Goal: Task Accomplishment & Management: Manage account settings

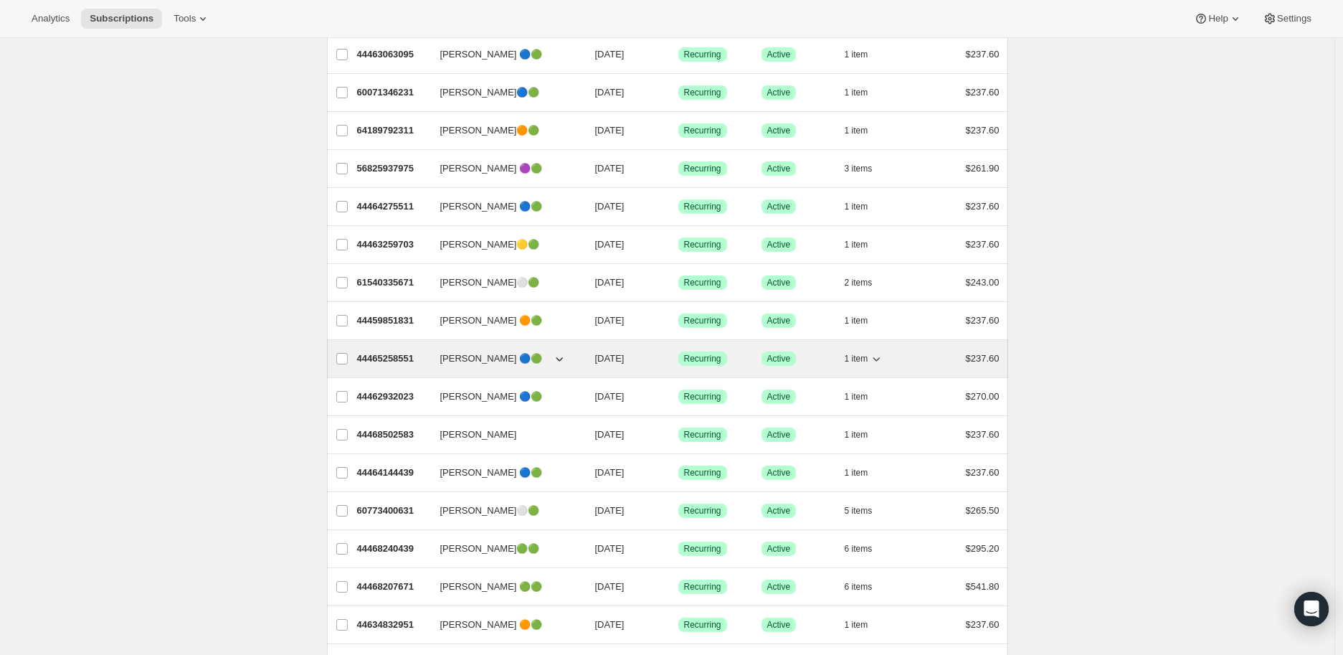
scroll to position [239, 0]
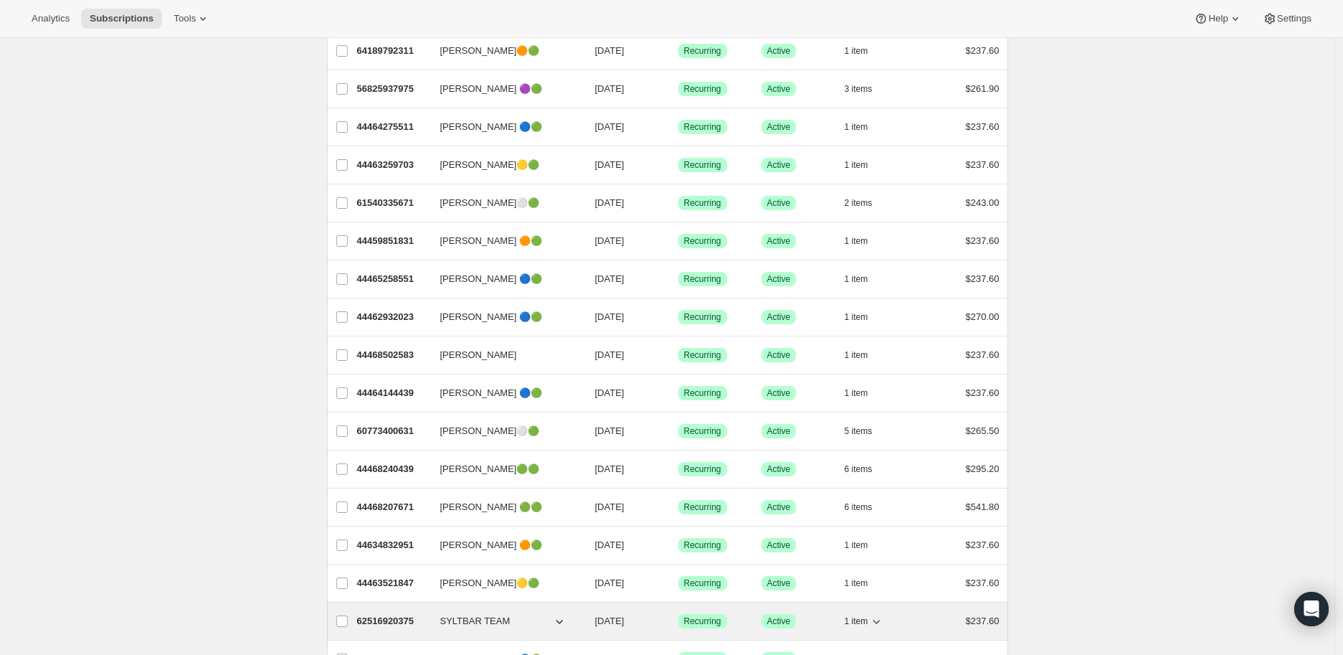
click at [376, 618] on p "62516920375" at bounding box center [393, 621] width 72 height 14
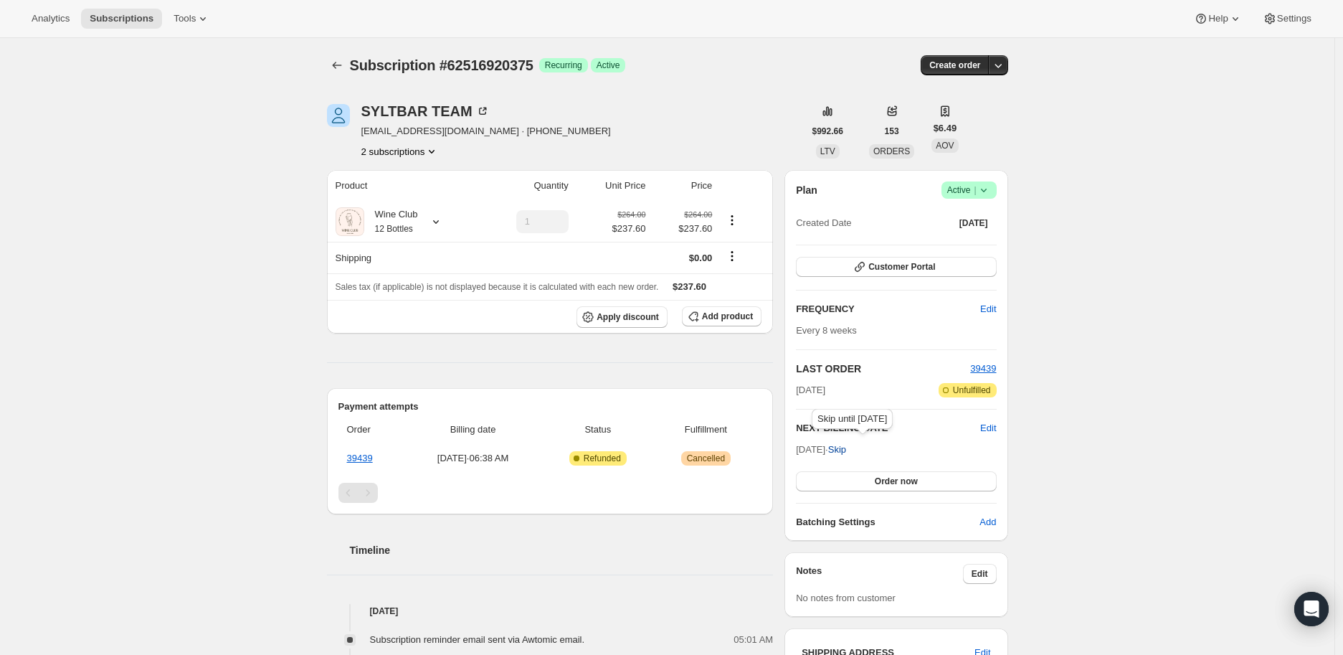
click at [846, 443] on span "Skip" at bounding box center [837, 450] width 18 height 14
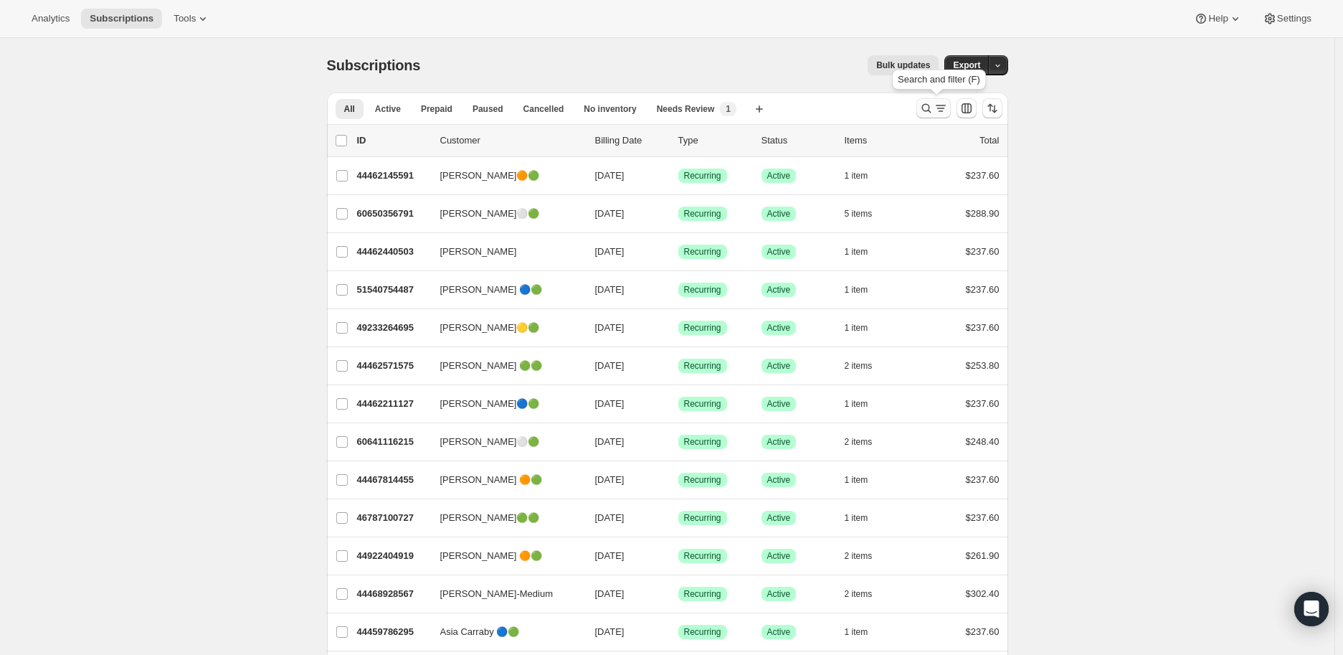
click at [927, 107] on icon "Search and filter results" at bounding box center [926, 108] width 9 height 9
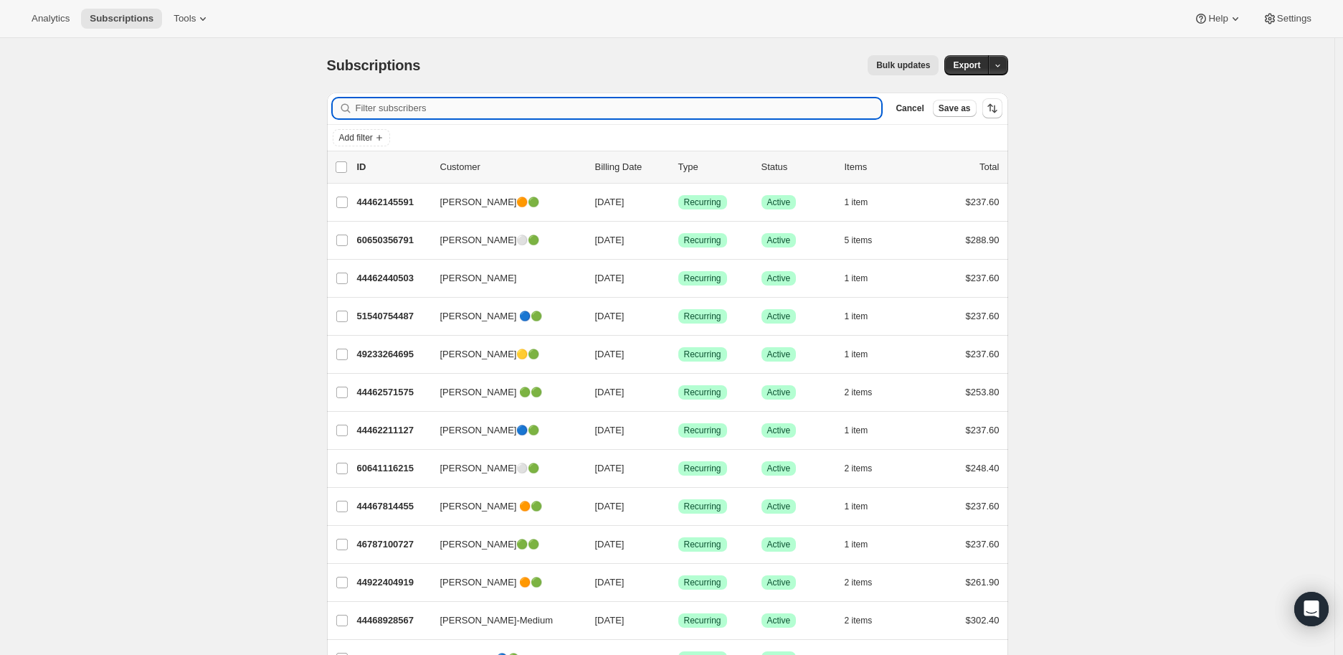
click at [374, 109] on input "Filter subscribers" at bounding box center [619, 108] width 526 height 20
paste input "[EMAIL_ADDRESS][DOMAIN_NAME]"
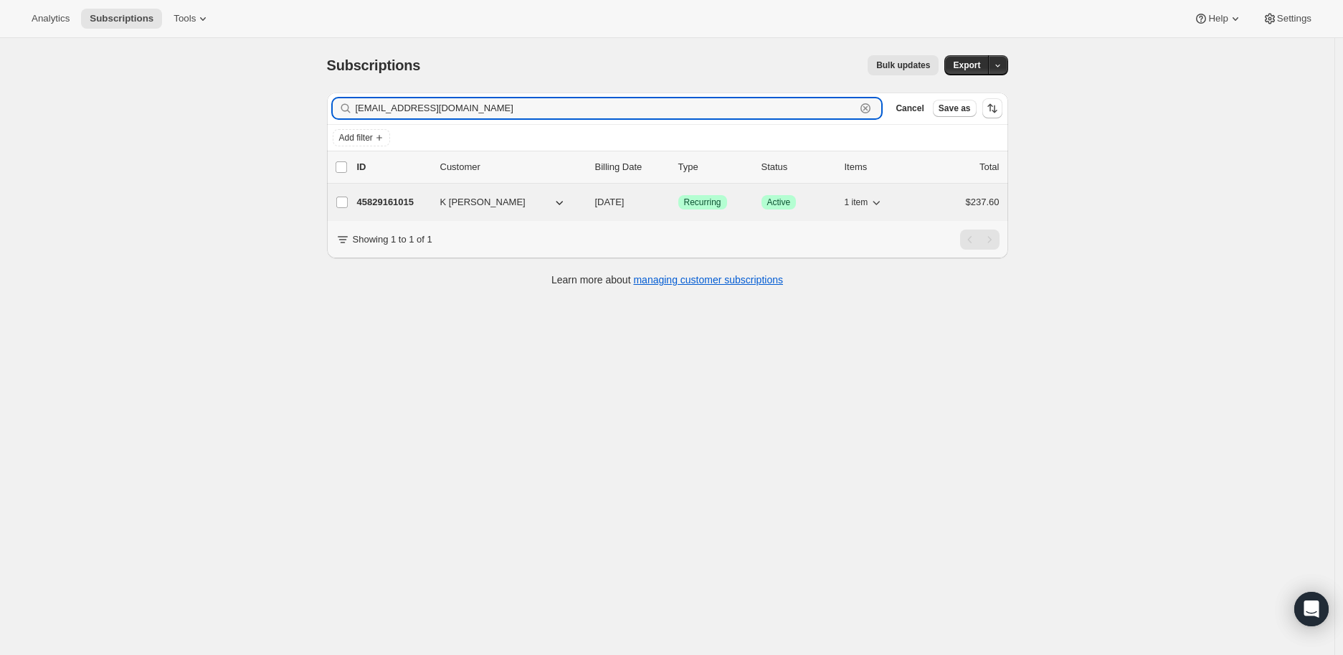
type input "[EMAIL_ADDRESS][DOMAIN_NAME]"
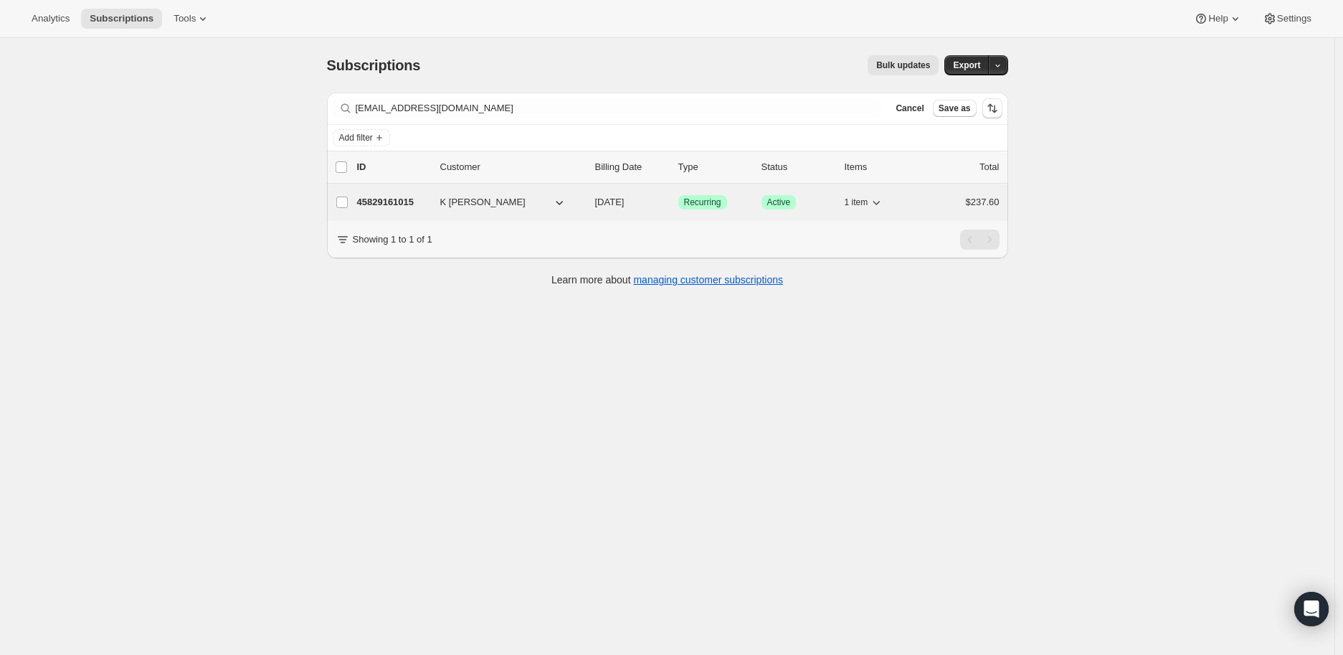
click at [385, 197] on p "45829161015" at bounding box center [393, 202] width 72 height 14
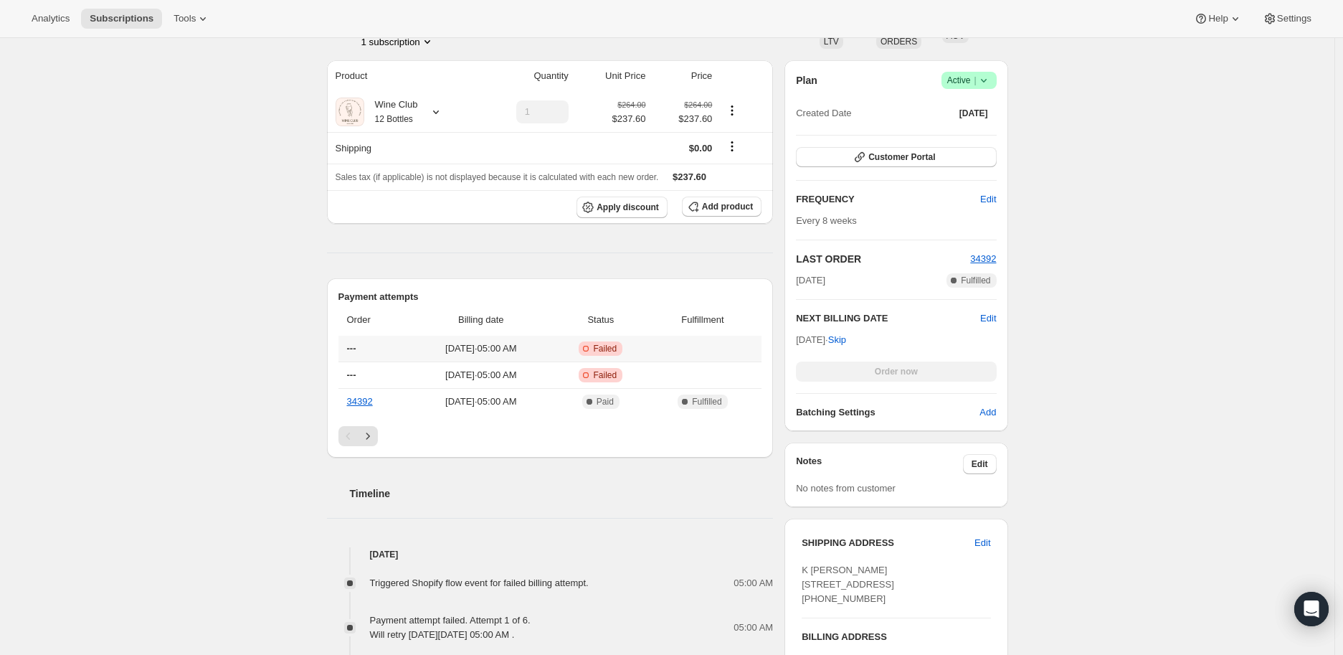
scroll to position [398, 0]
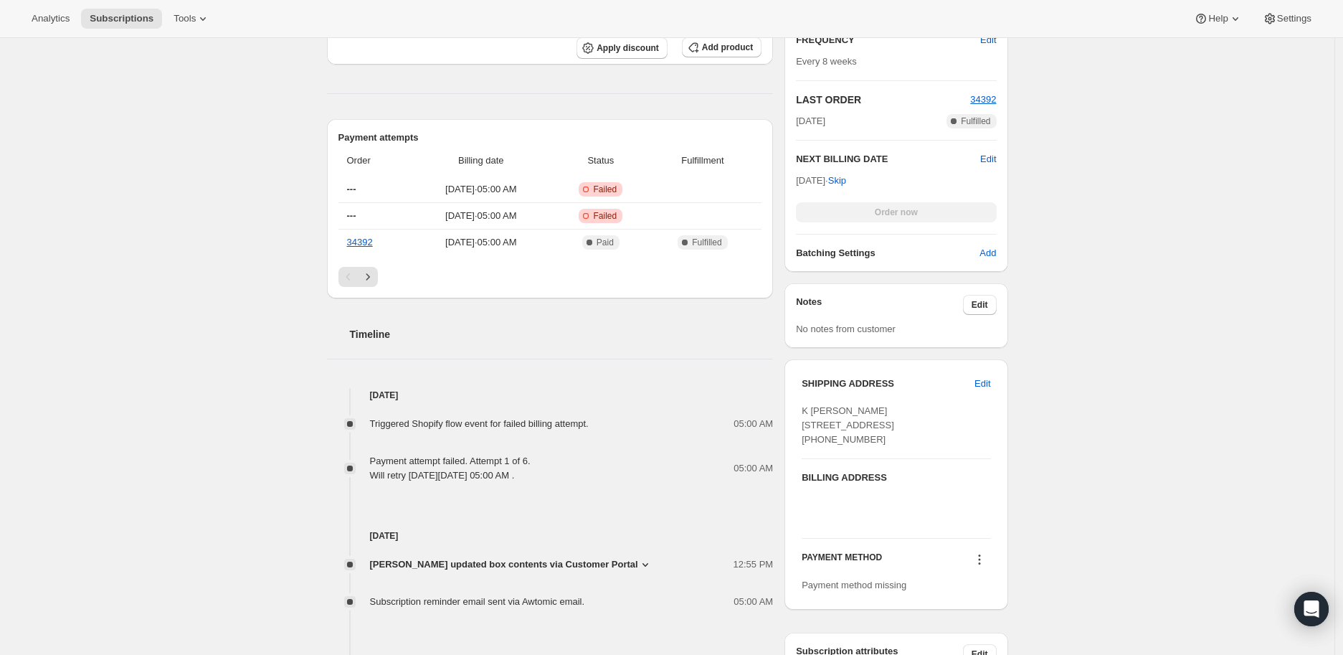
click at [638, 561] on icon at bounding box center [645, 564] width 14 height 14
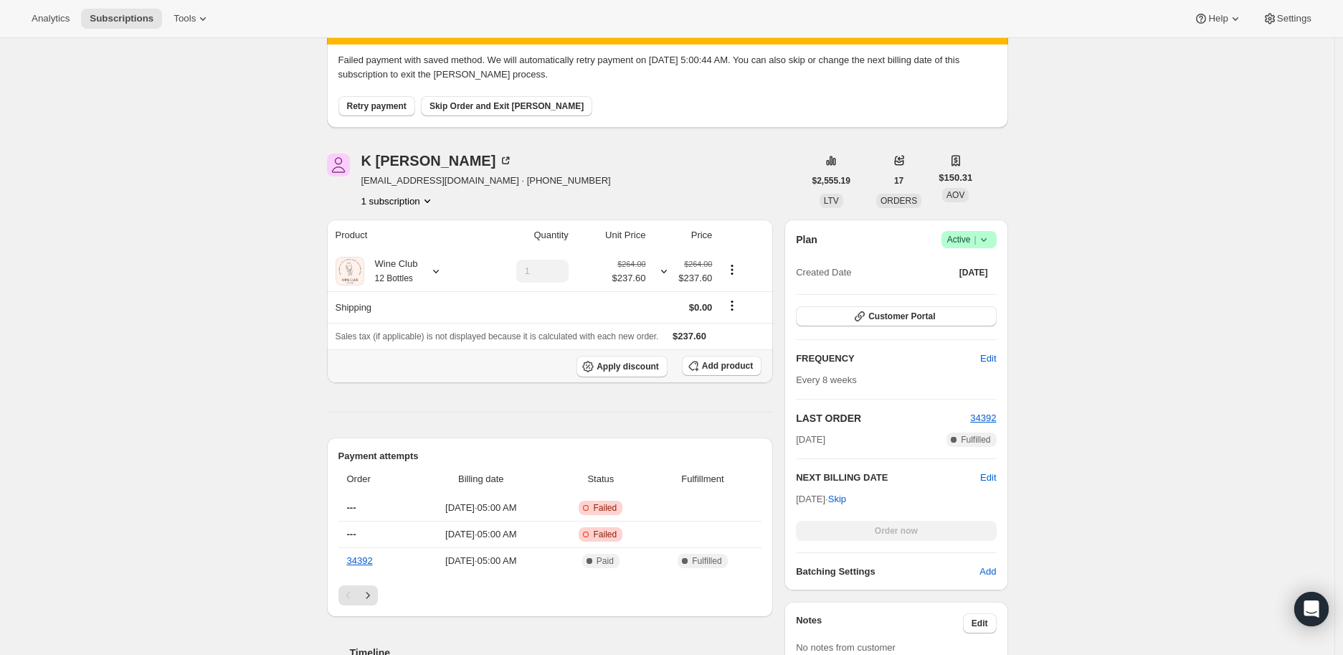
scroll to position [0, 0]
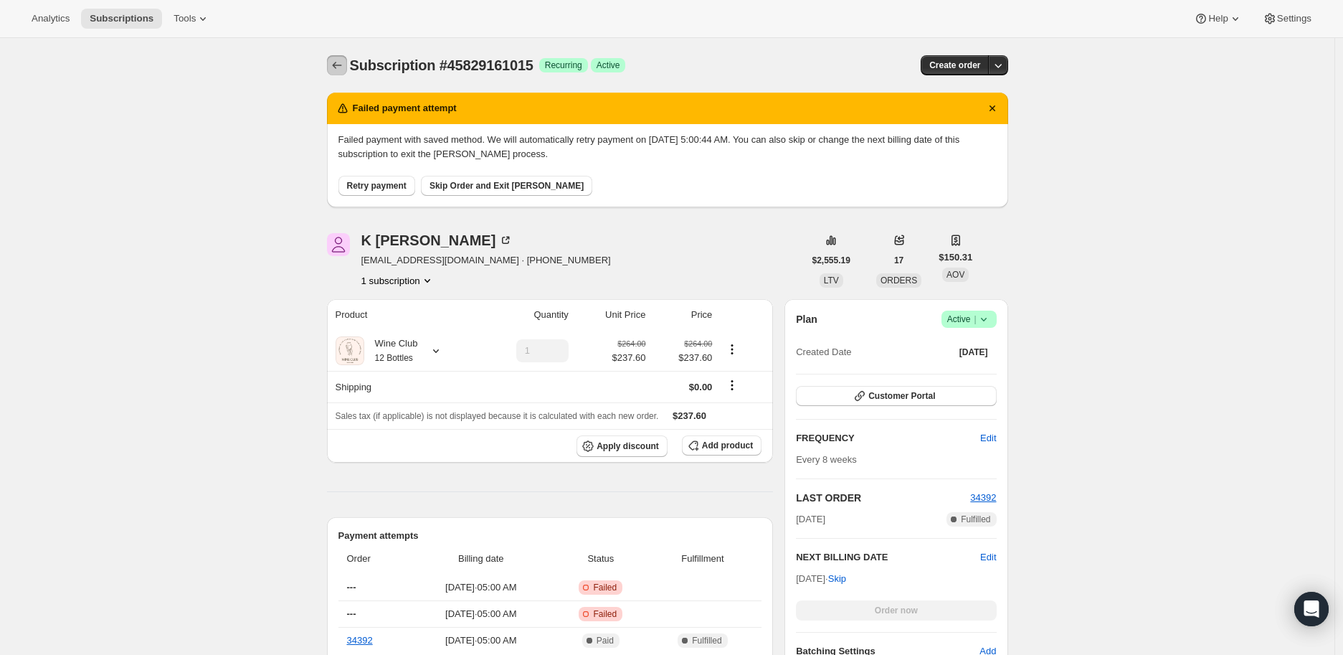
drag, startPoint x: 339, startPoint y: 67, endPoint x: 332, endPoint y: 68, distance: 7.2
click at [335, 67] on icon "Subscriptions" at bounding box center [337, 65] width 14 height 14
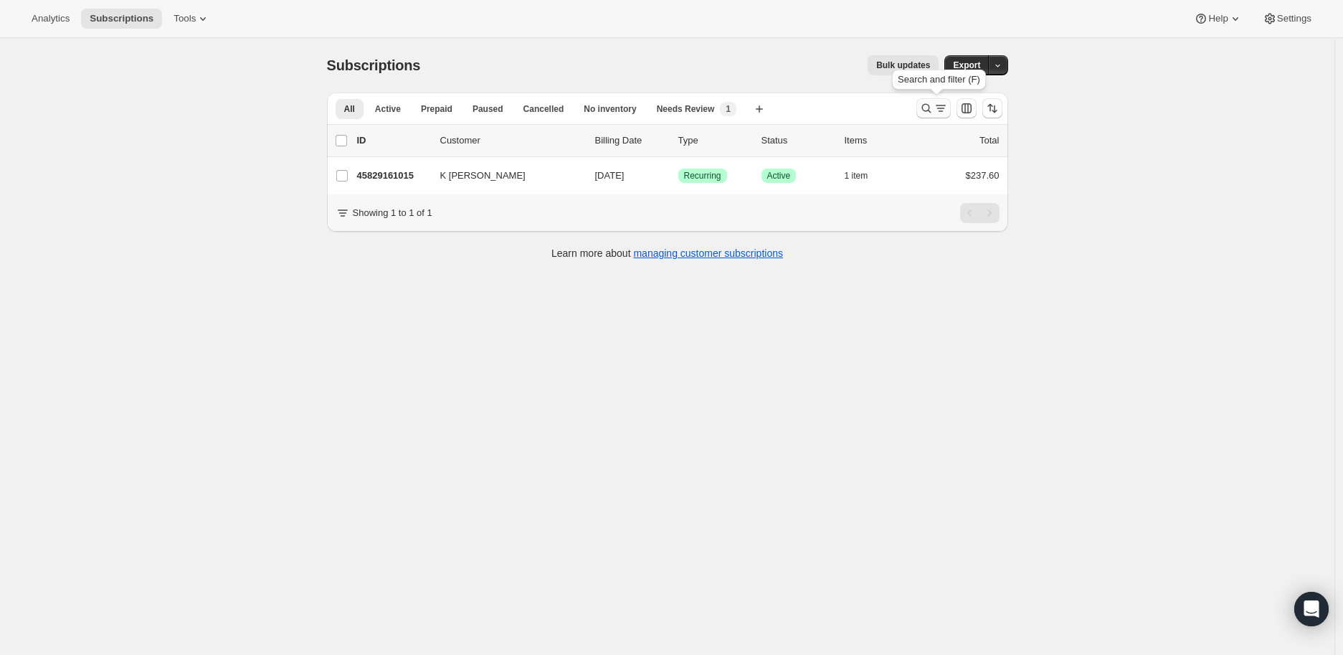
click at [923, 108] on icon "Search and filter results" at bounding box center [927, 108] width 14 height 14
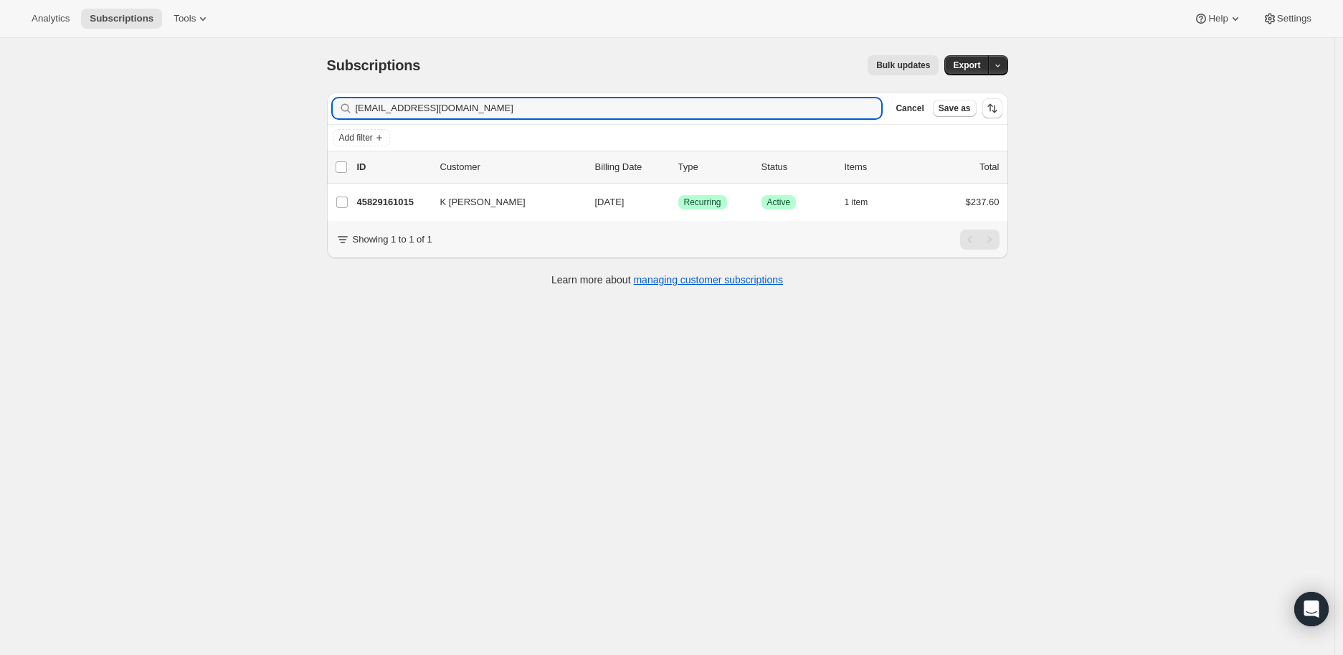
drag, startPoint x: 463, startPoint y: 106, endPoint x: 343, endPoint y: 108, distance: 120.5
click at [343, 108] on div "[EMAIL_ADDRESS][DOMAIN_NAME] Clear" at bounding box center [607, 108] width 549 height 20
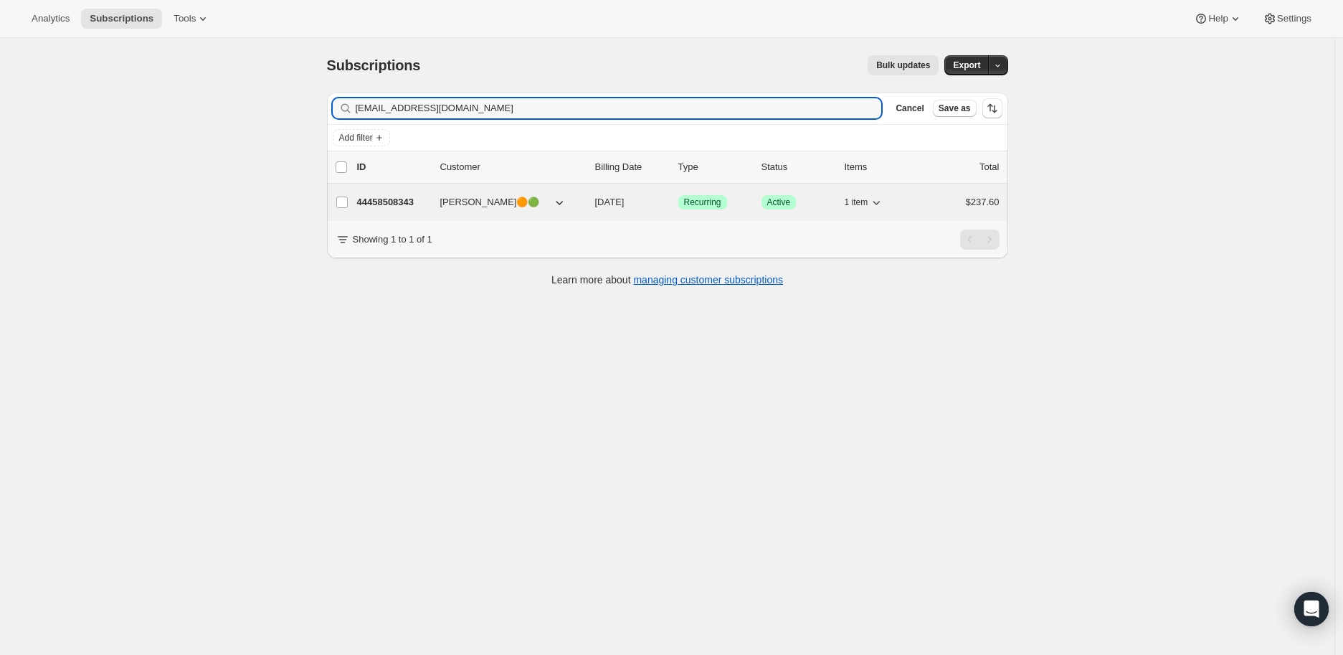
type input "[EMAIL_ADDRESS][DOMAIN_NAME]"
click at [402, 200] on p "44458508343" at bounding box center [393, 202] width 72 height 14
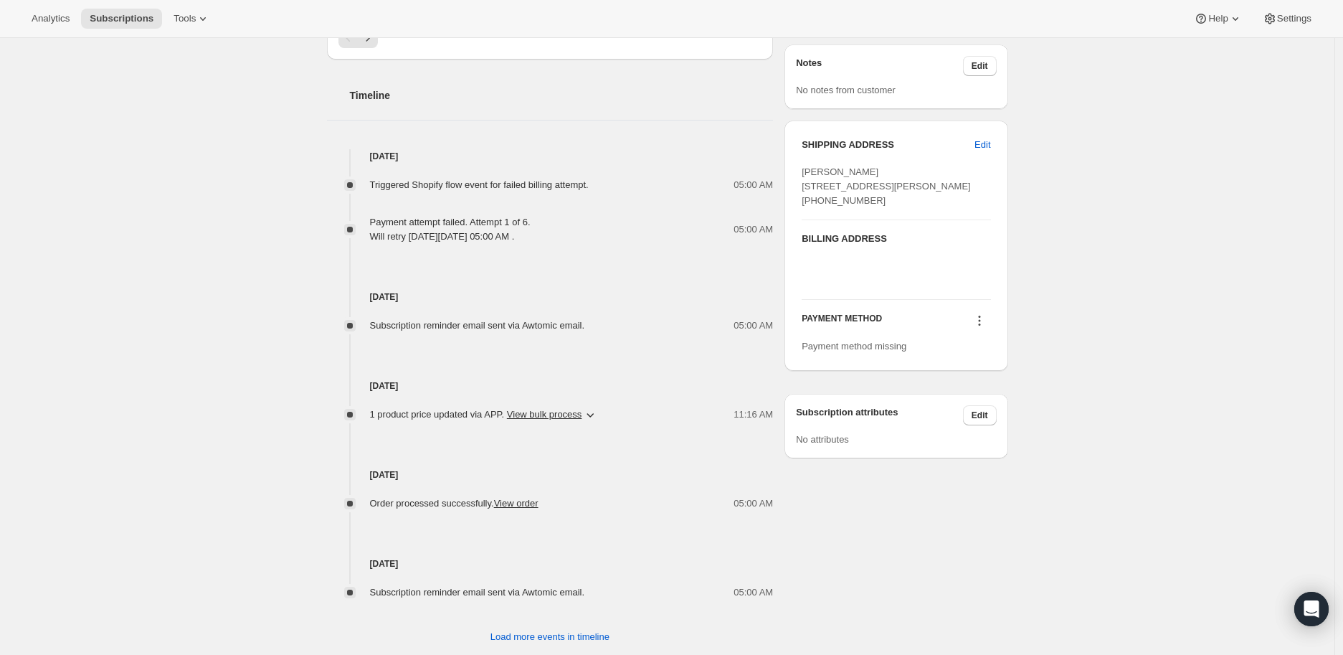
scroll to position [668, 0]
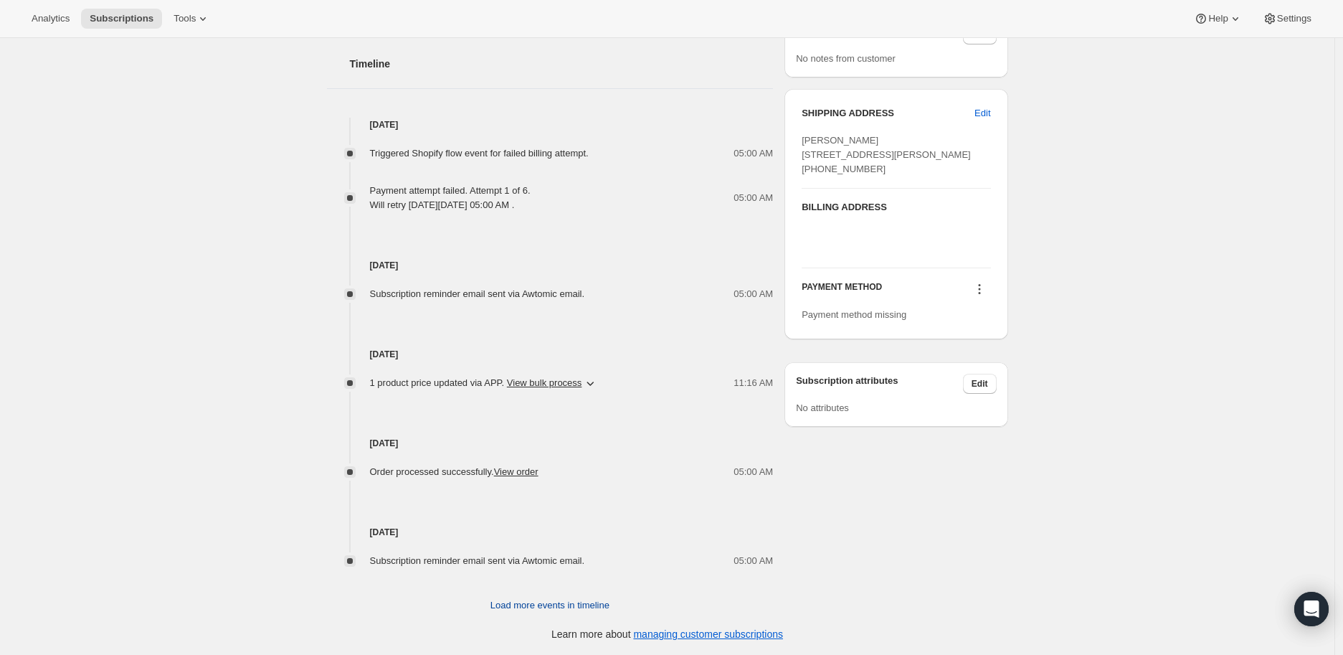
click at [534, 604] on span "Load more events in timeline" at bounding box center [550, 605] width 119 height 14
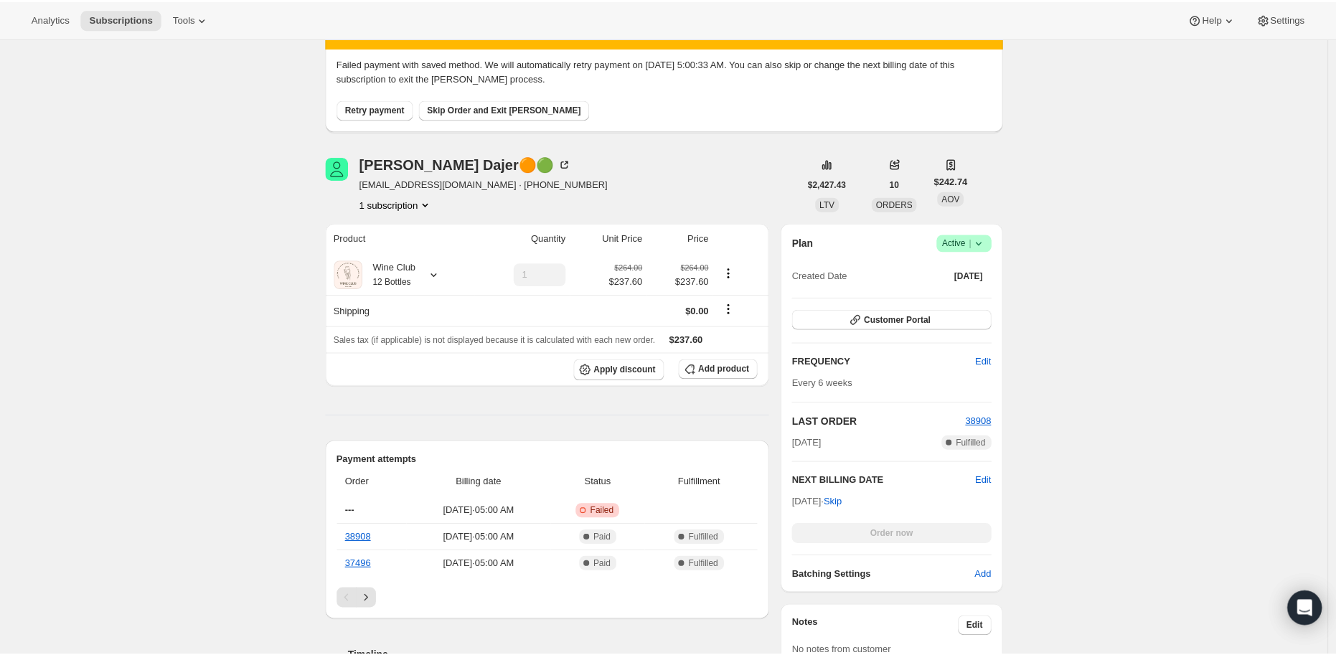
scroll to position [0, 0]
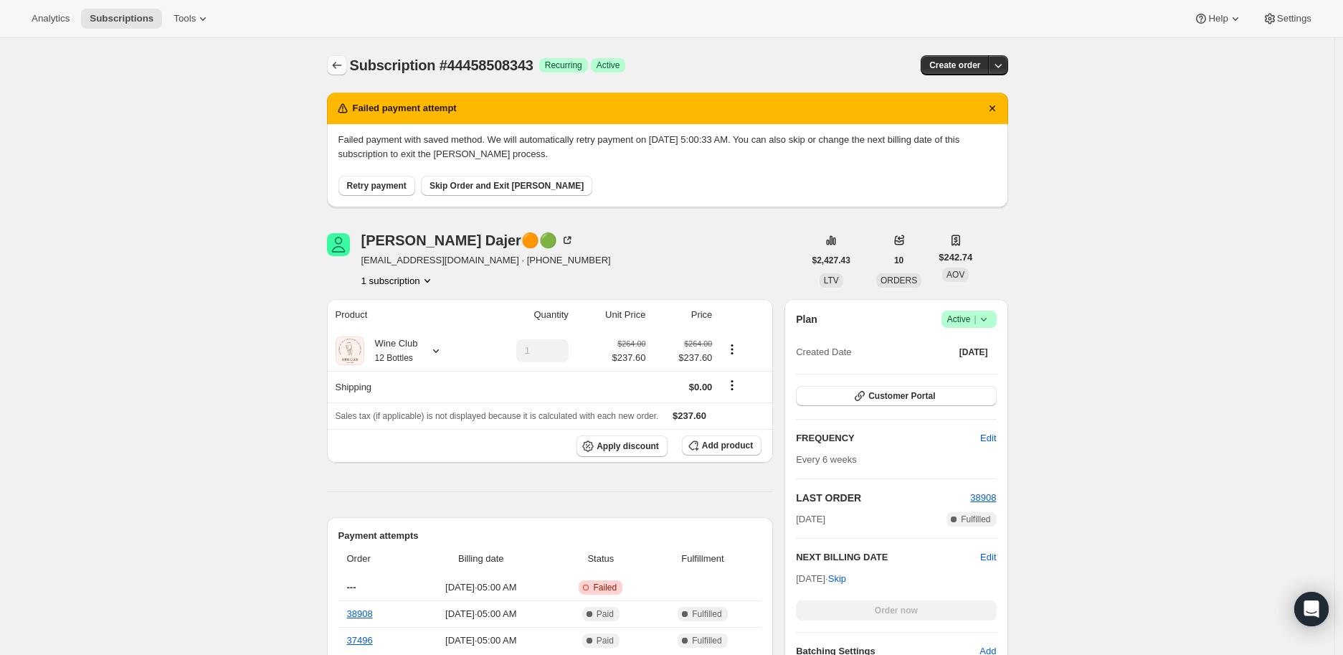
click at [335, 58] on icon "Subscriptions" at bounding box center [337, 65] width 14 height 14
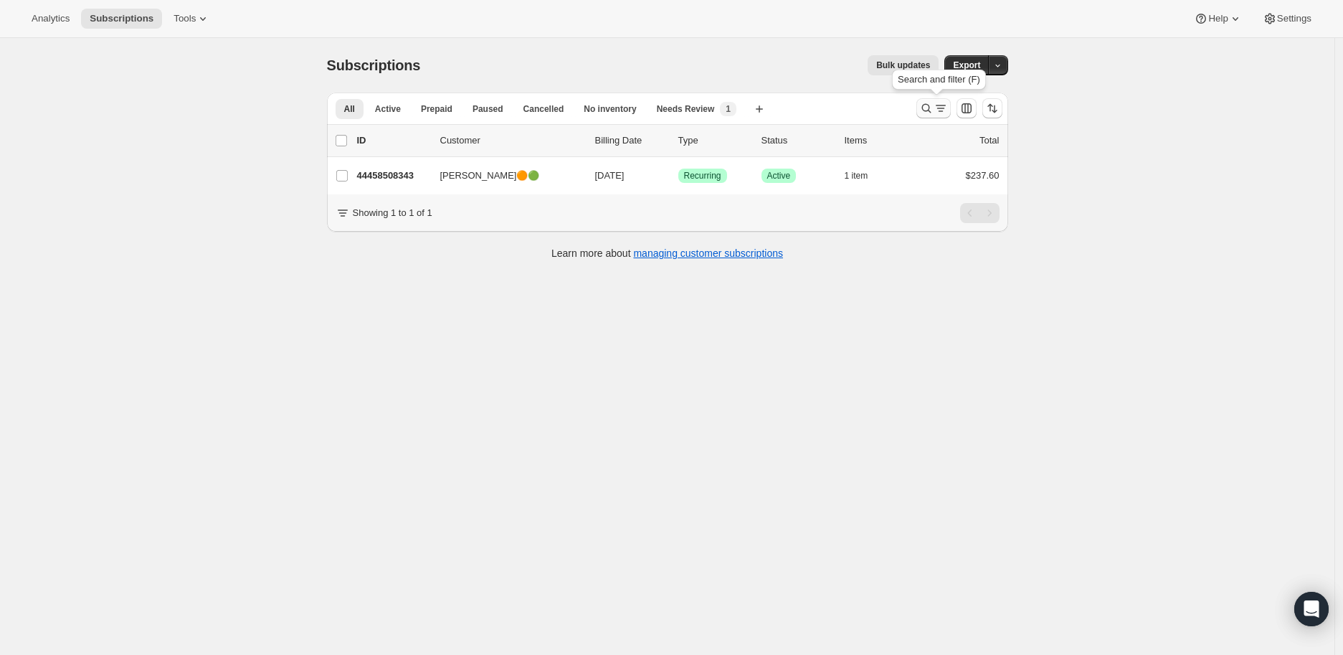
click at [930, 108] on icon "Search and filter results" at bounding box center [927, 108] width 14 height 14
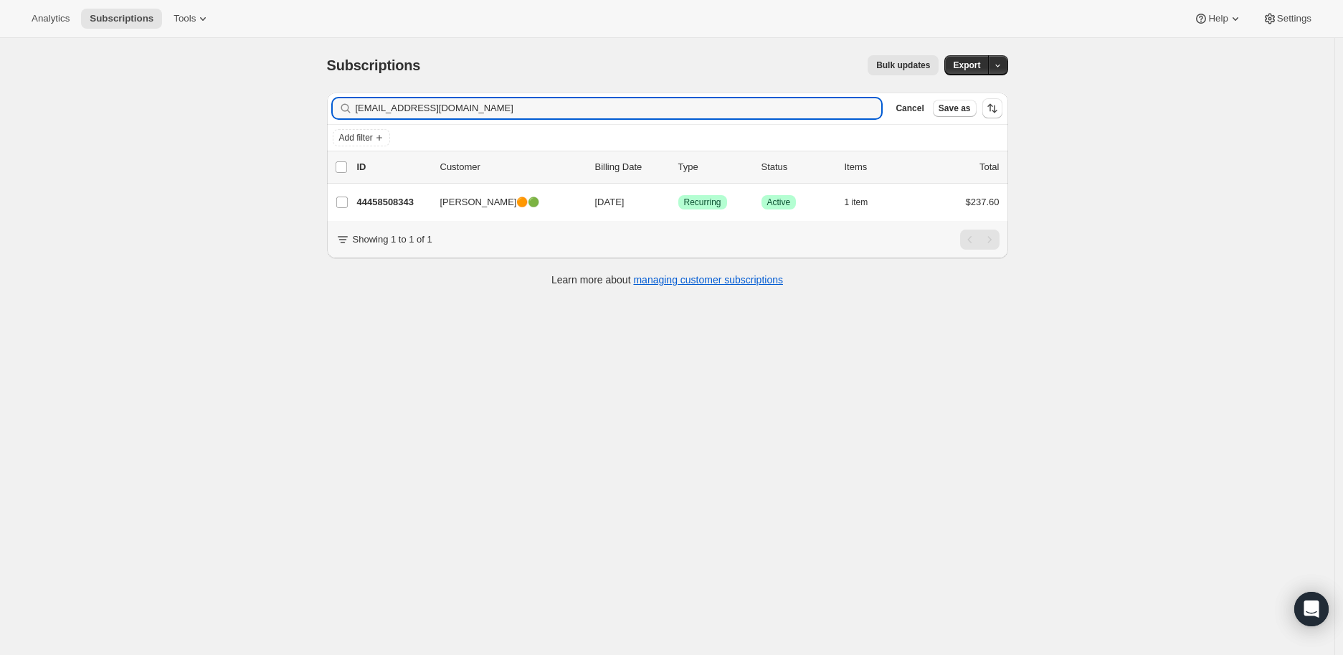
drag, startPoint x: 460, startPoint y: 104, endPoint x: 330, endPoint y: 106, distance: 130.6
click at [330, 106] on div "Filter subscribers [EMAIL_ADDRESS][DOMAIN_NAME] Clear Cancel Save as Add filter…" at bounding box center [662, 191] width 693 height 220
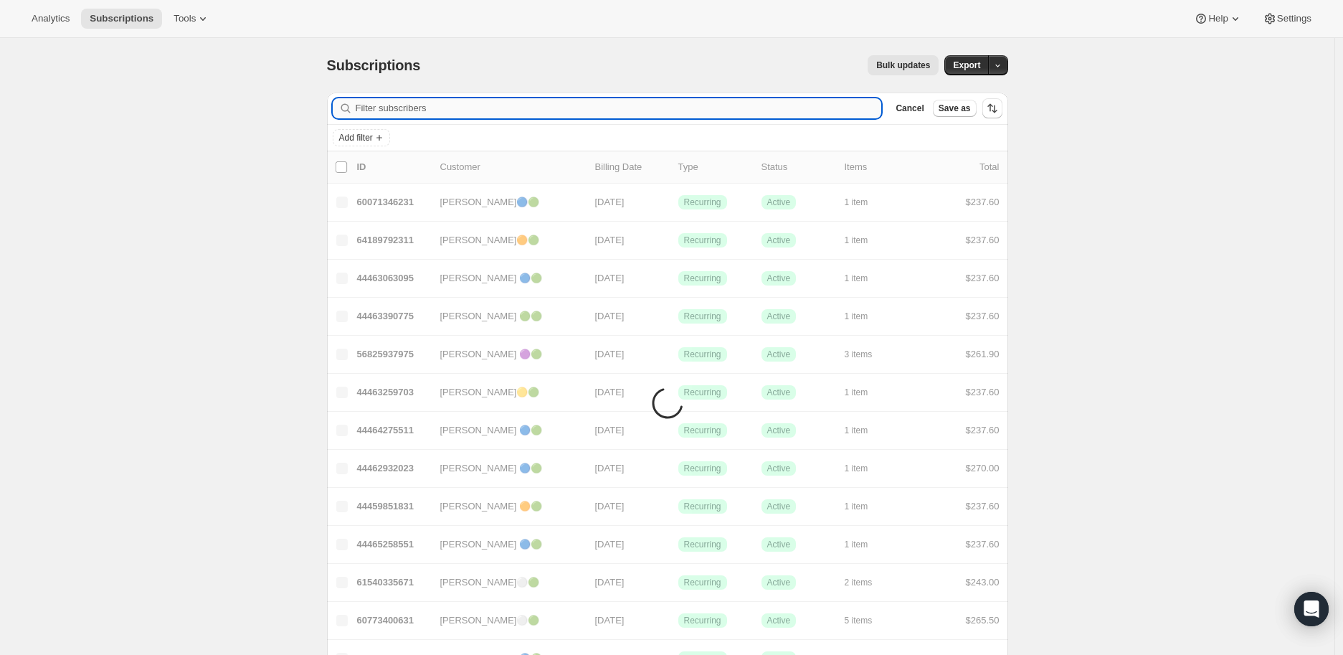
drag, startPoint x: 381, startPoint y: 93, endPoint x: 370, endPoint y: 108, distance: 19.1
click at [370, 108] on input "Filter subscribers" at bounding box center [619, 108] width 526 height 20
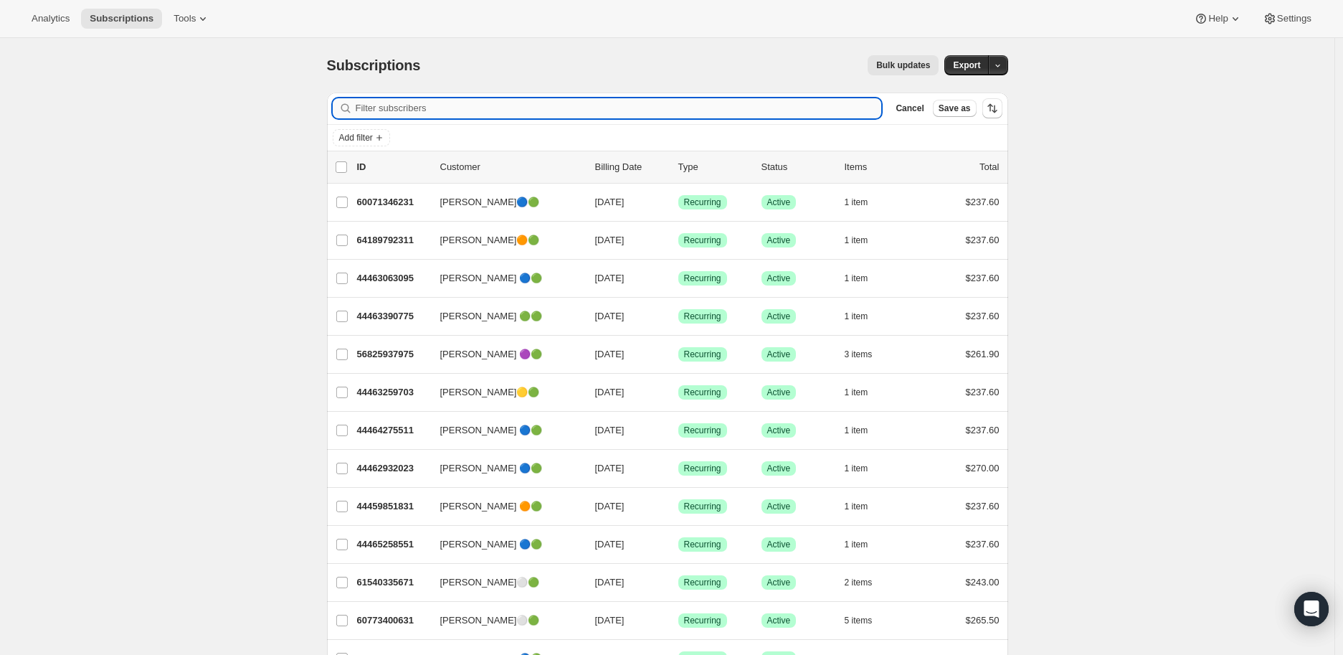
paste input "[PERSON_NAME]"
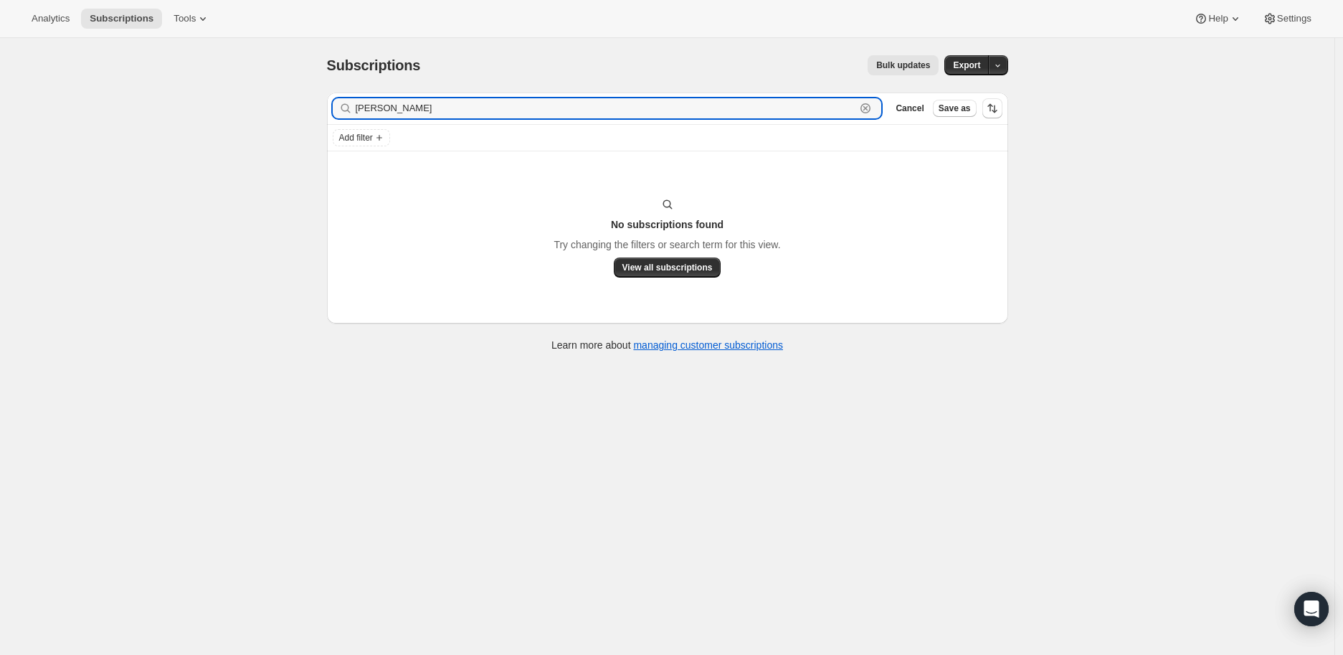
type input "[PERSON_NAME]"
click at [455, 108] on input "[PERSON_NAME]" at bounding box center [606, 108] width 501 height 20
click at [873, 109] on icon "button" at bounding box center [866, 108] width 14 height 14
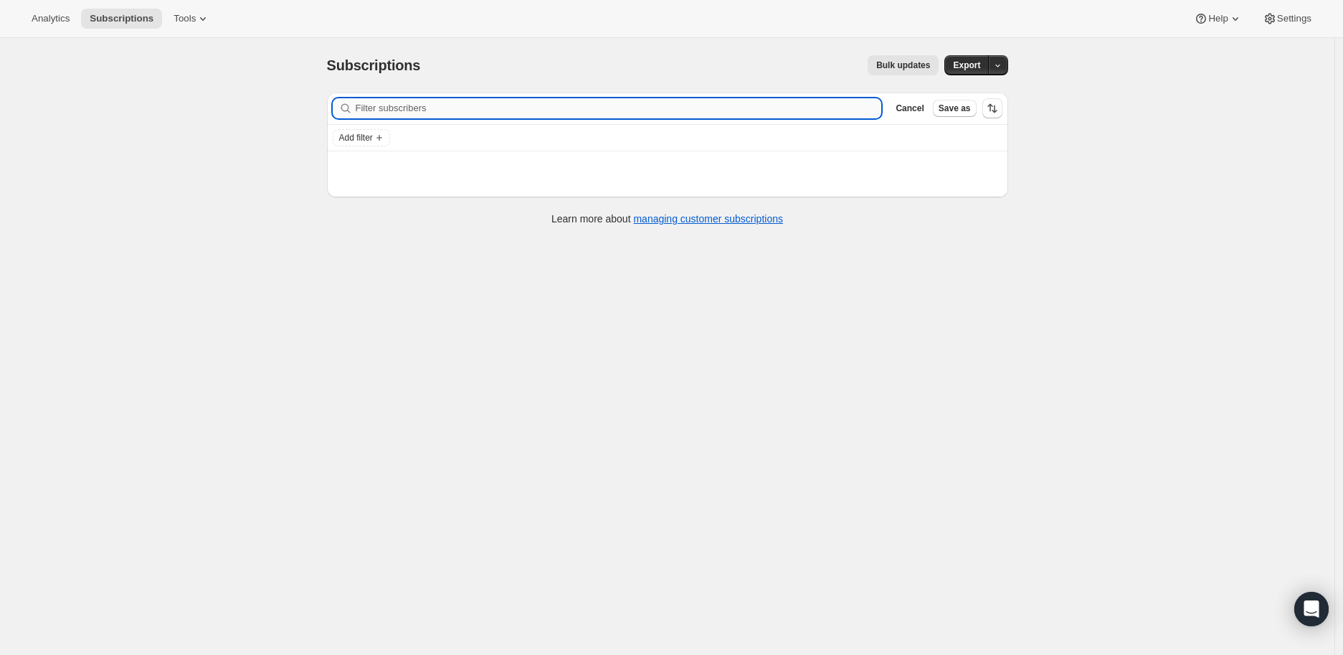
click at [439, 105] on input "Filter subscribers" at bounding box center [619, 108] width 526 height 20
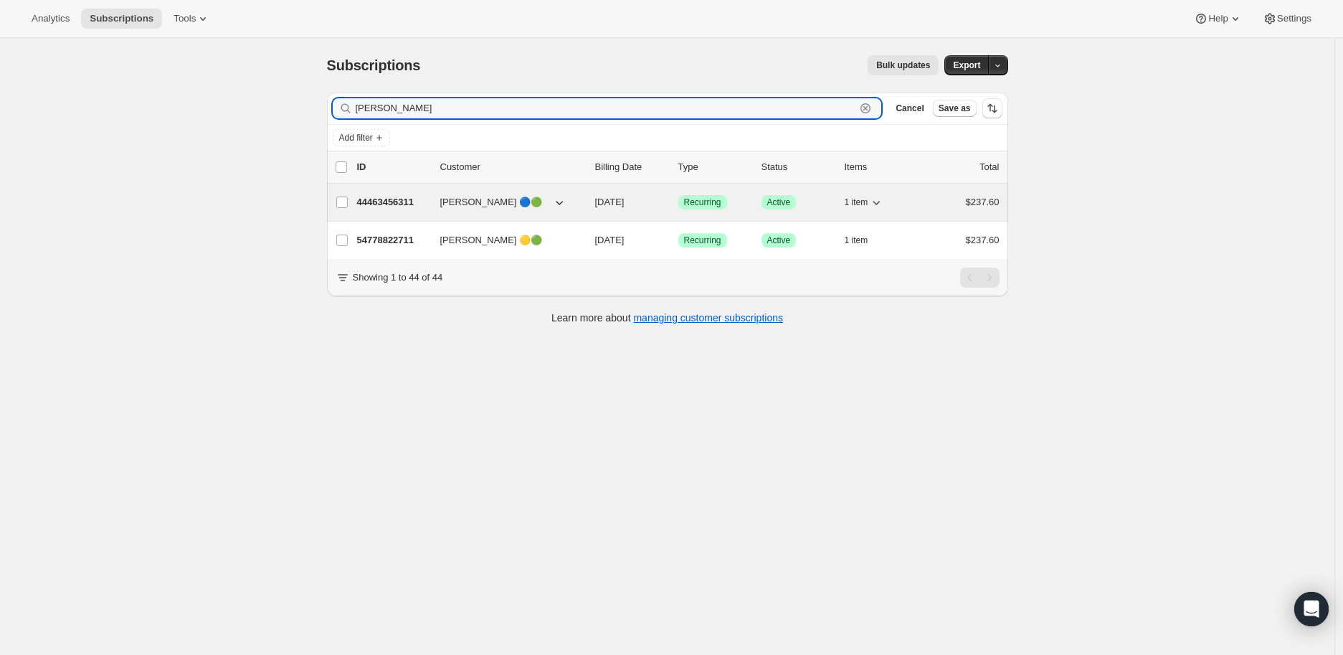
type input "[PERSON_NAME]"
click at [396, 199] on p "44463456311" at bounding box center [393, 202] width 72 height 14
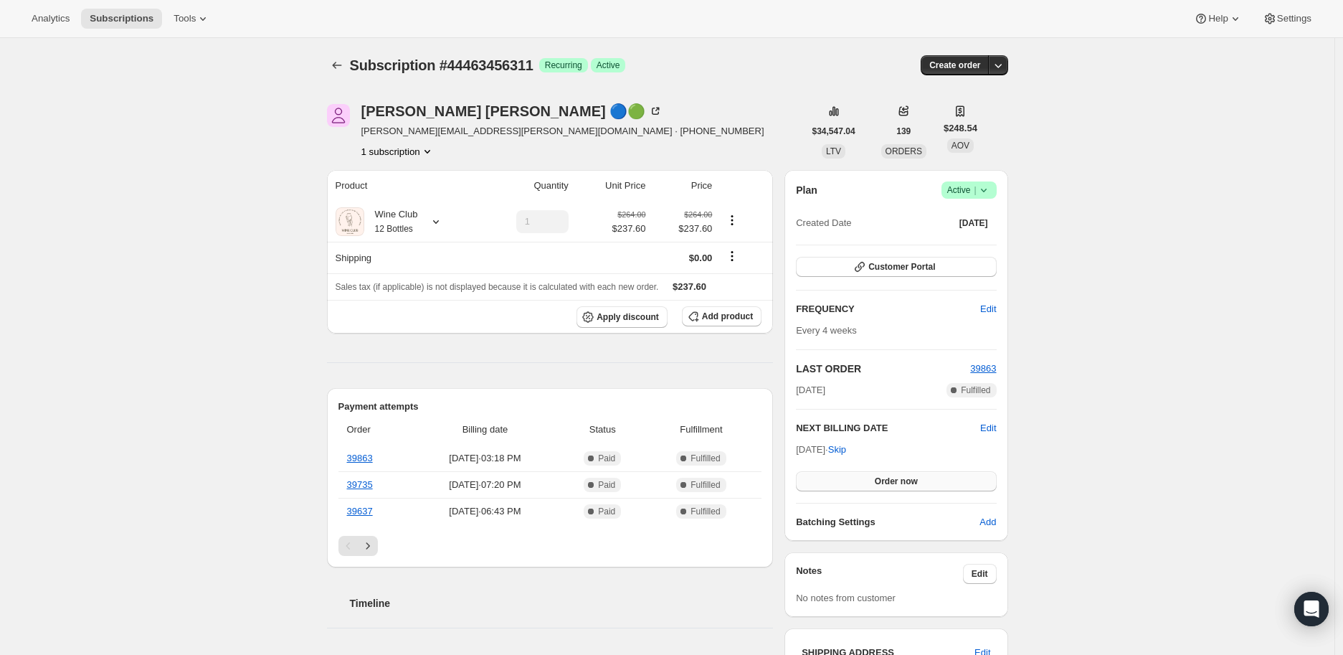
click at [902, 478] on span "Order now" at bounding box center [896, 481] width 43 height 11
click at [902, 478] on span "Click to confirm" at bounding box center [896, 481] width 65 height 11
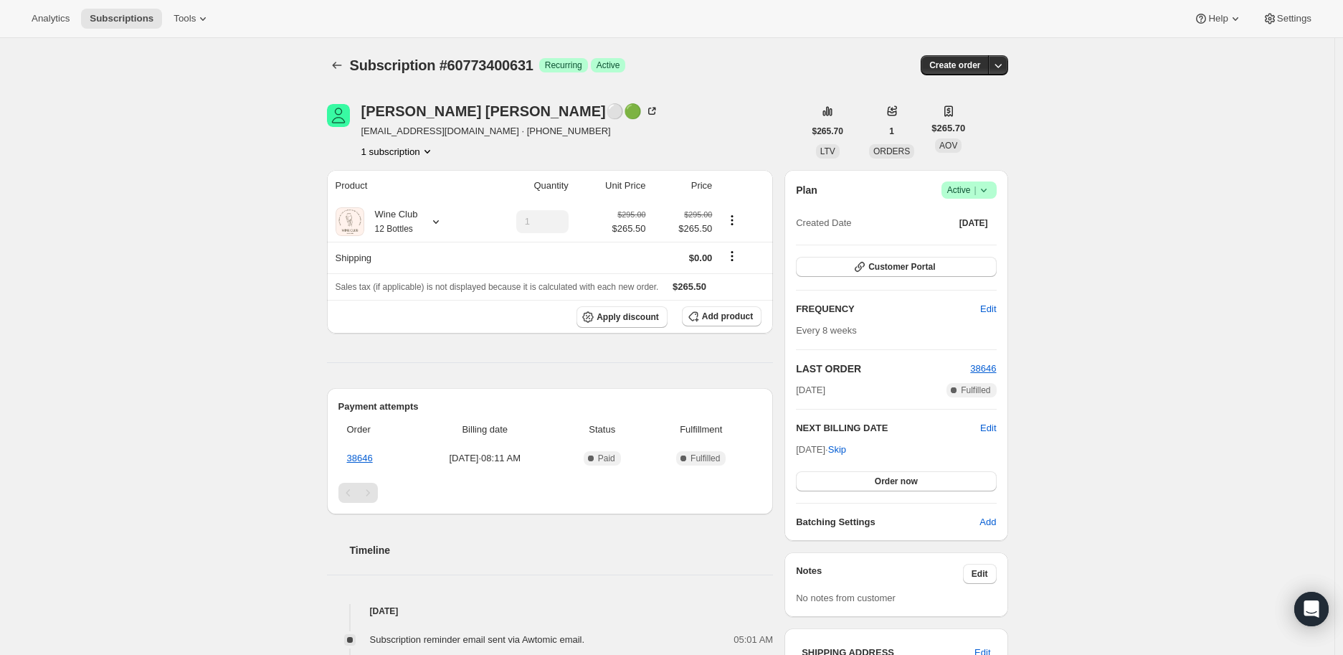
click at [986, 189] on icon at bounding box center [983, 191] width 6 height 4
click at [980, 216] on span "Pause subscription" at bounding box center [972, 217] width 79 height 11
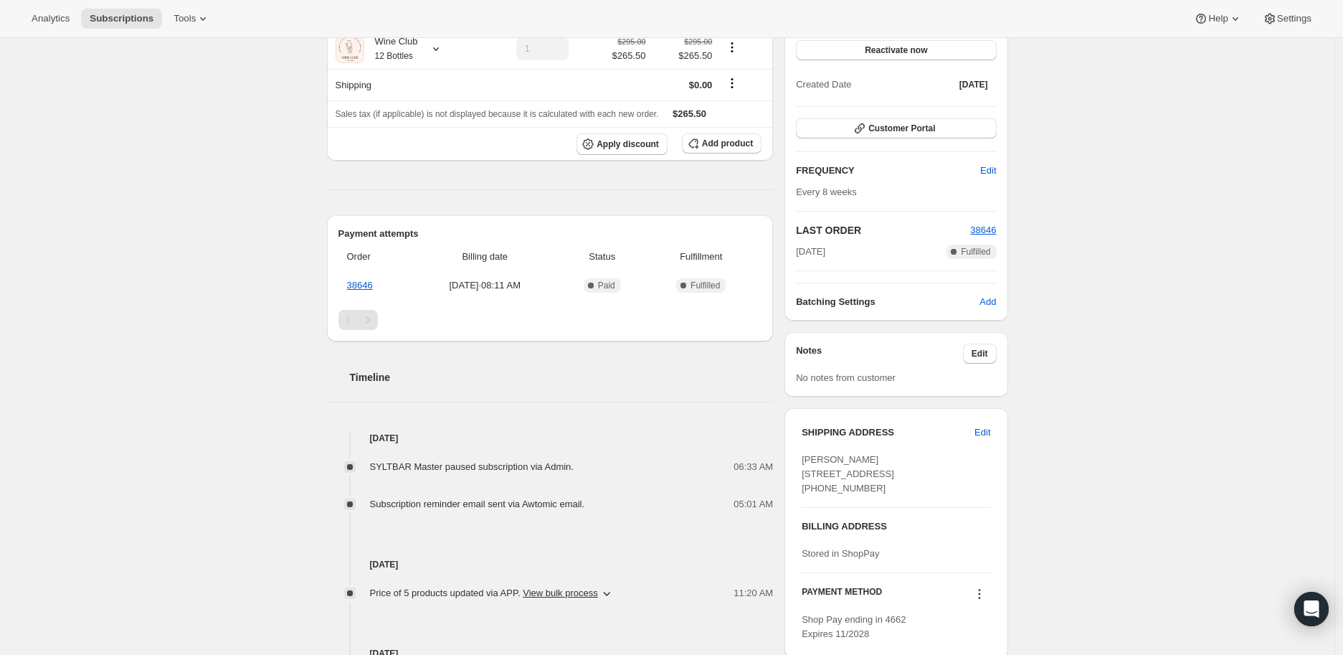
scroll to position [159, 0]
